Goal: Check status: Check status

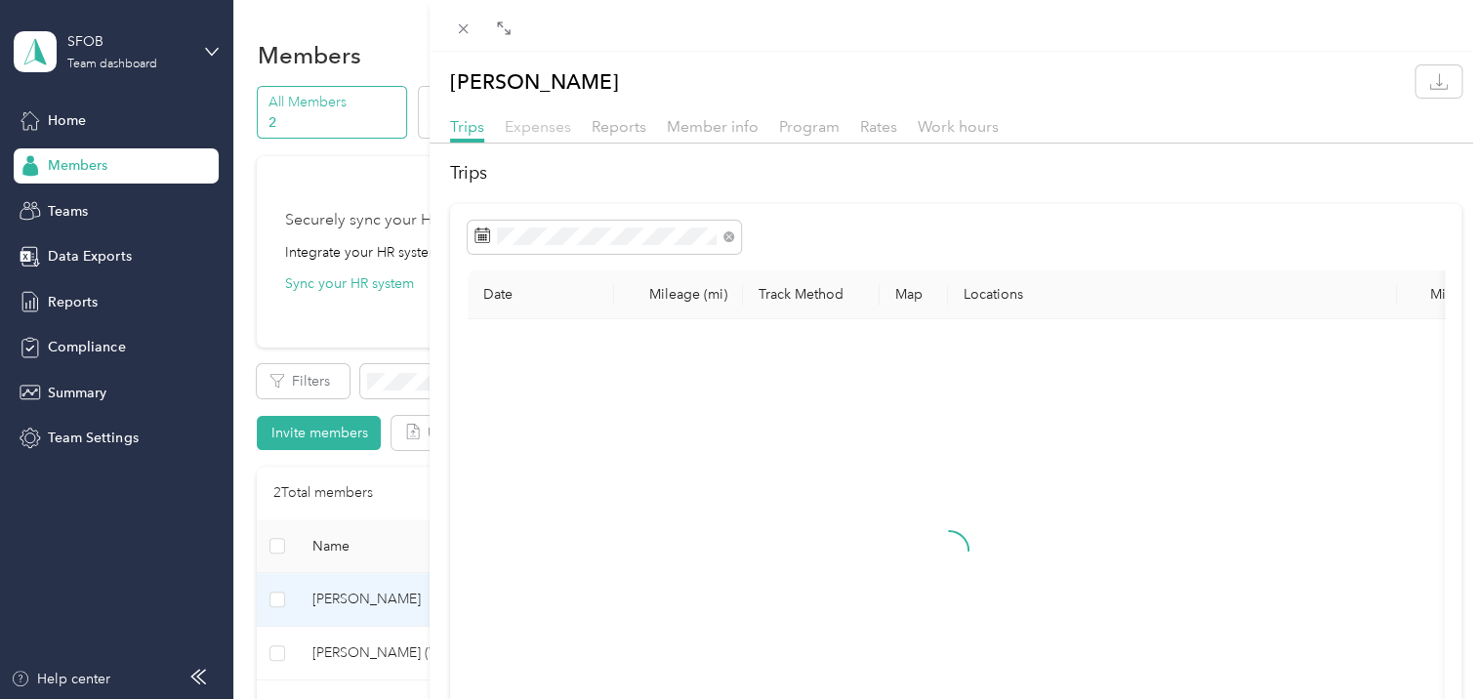
click at [532, 132] on span "Expenses" at bounding box center [538, 126] width 66 height 19
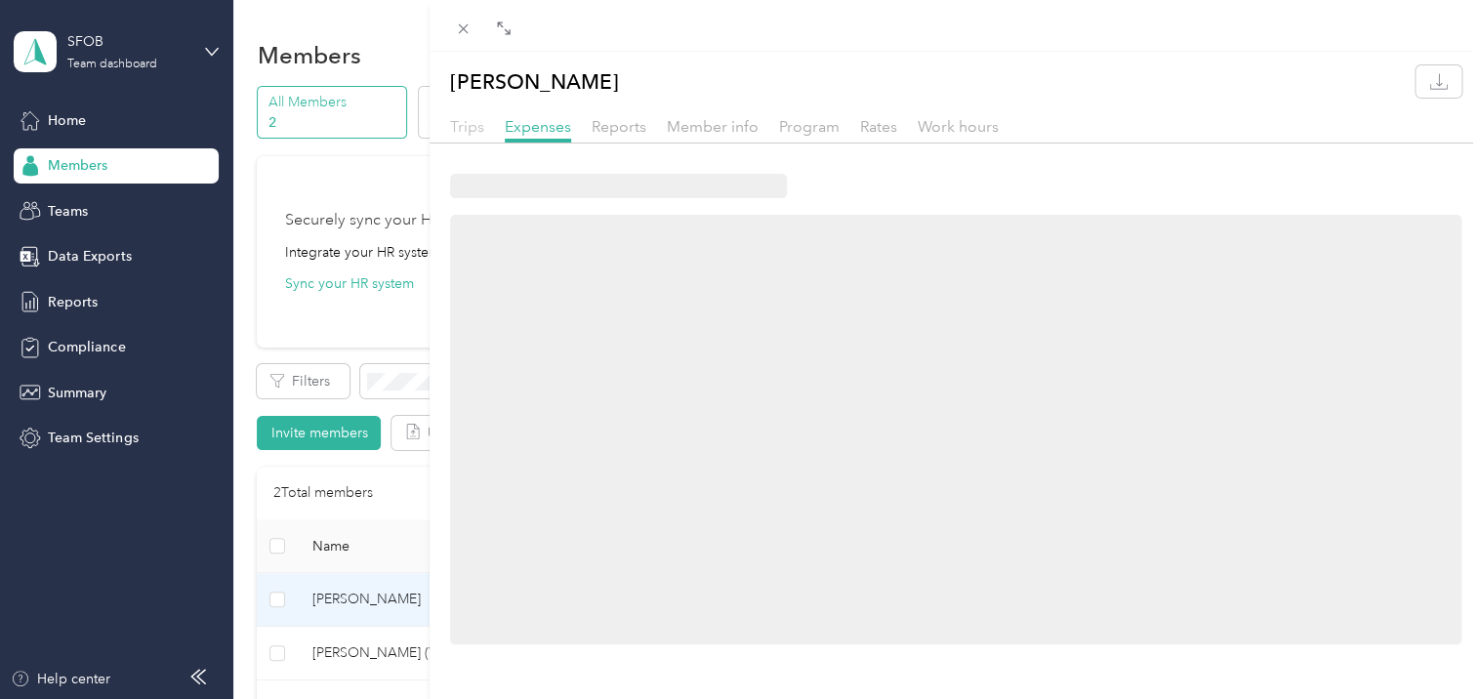
click at [457, 126] on span "Trips" at bounding box center [467, 126] width 34 height 19
